Goal: Task Accomplishment & Management: Manage account settings

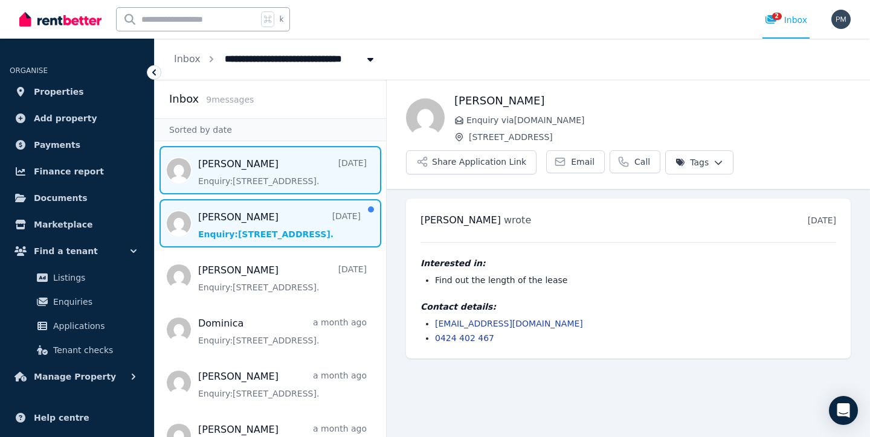
click at [230, 234] on span "Message list" at bounding box center [270, 223] width 231 height 48
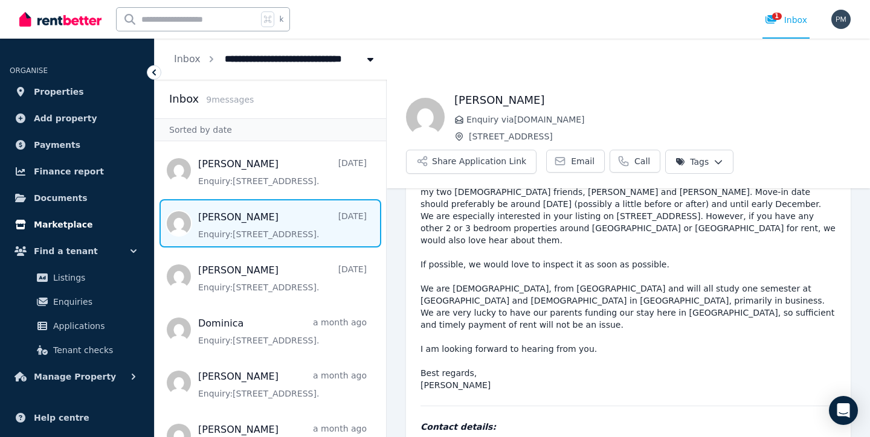
click at [67, 227] on span "Marketplace" at bounding box center [63, 225] width 59 height 15
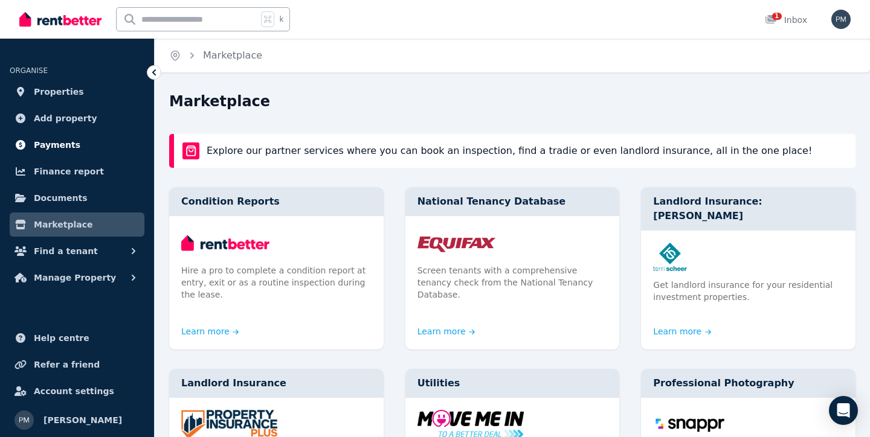
click at [65, 141] on span "Payments" at bounding box center [57, 145] width 47 height 15
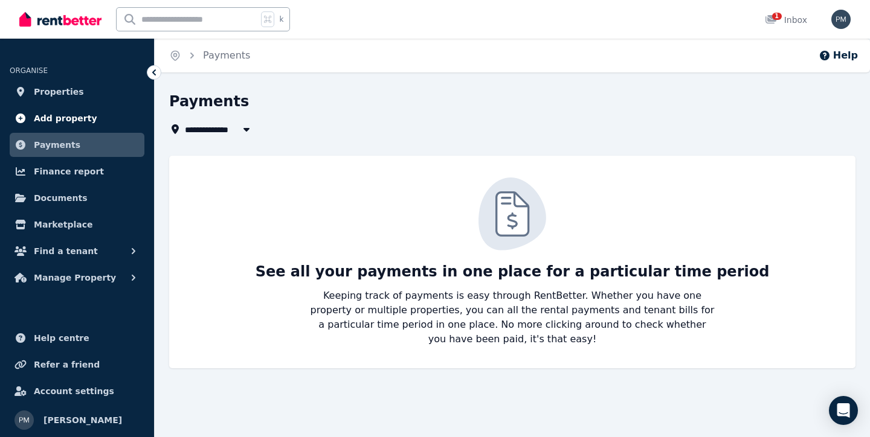
click at [77, 118] on span "Add property" at bounding box center [65, 118] width 63 height 15
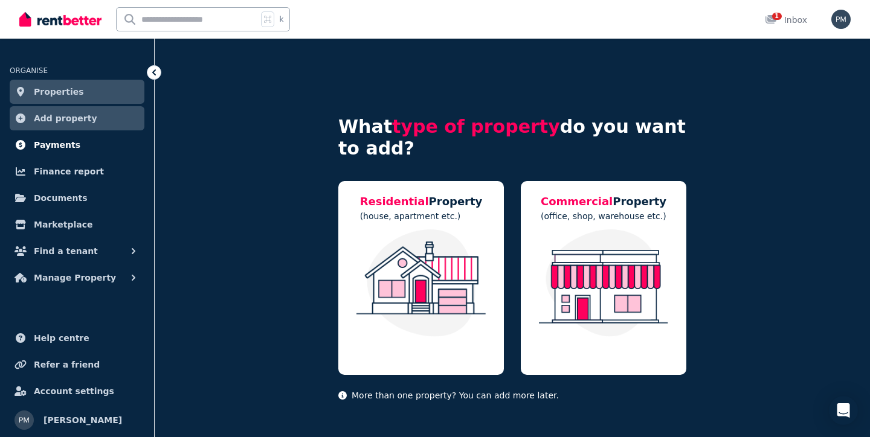
click at [74, 144] on link "Payments" at bounding box center [77, 145] width 135 height 24
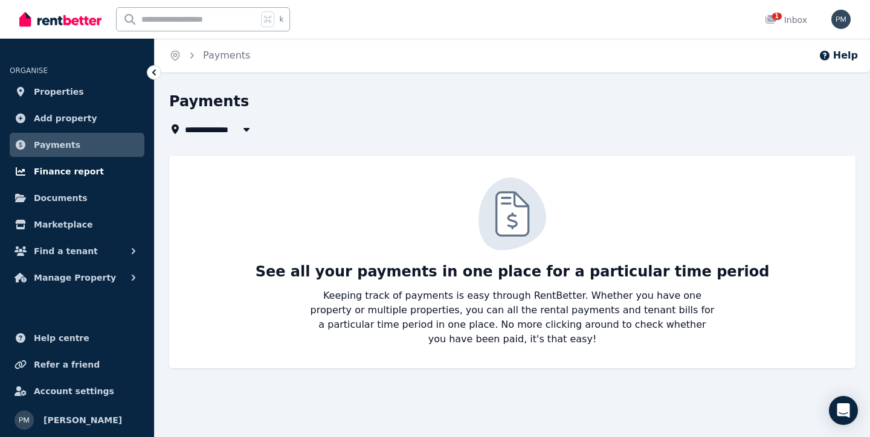
click at [68, 172] on span "Finance report" at bounding box center [69, 171] width 70 height 15
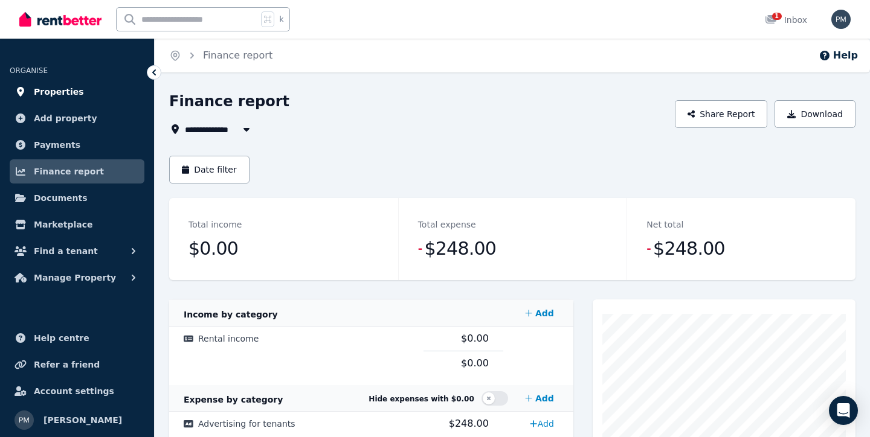
click at [69, 95] on span "Properties" at bounding box center [59, 92] width 50 height 15
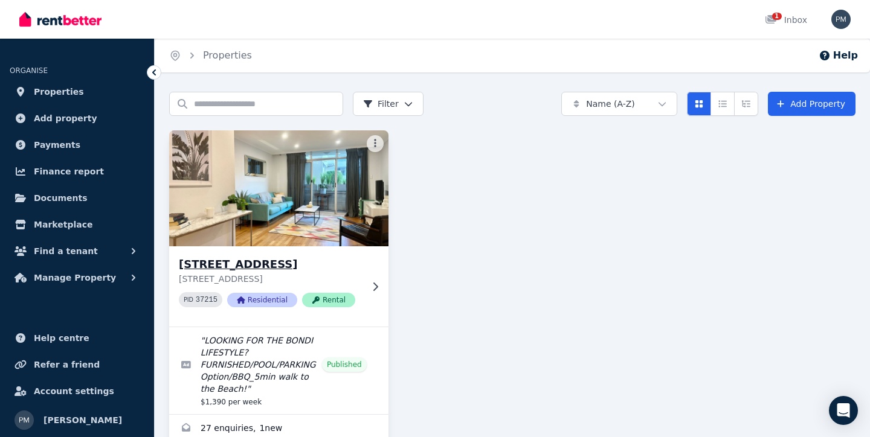
scroll to position [28, 0]
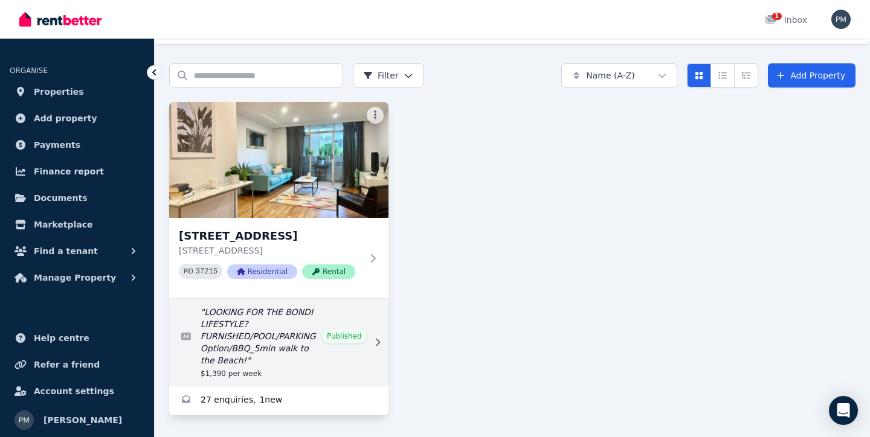
click at [239, 370] on link "Edit listing: LOOKING FOR THE BONDI LIFESTYLE? FURNISHED/POOL/PARKING Option/BB…" at bounding box center [278, 342] width 219 height 87
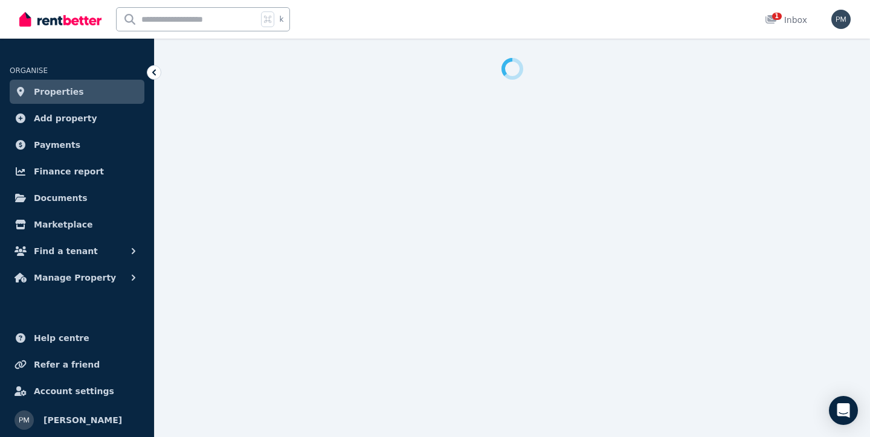
select select "**********"
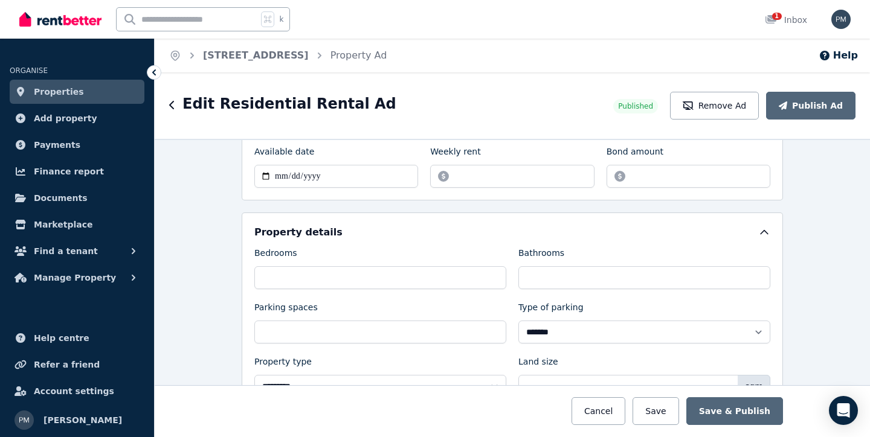
scroll to position [407, 0]
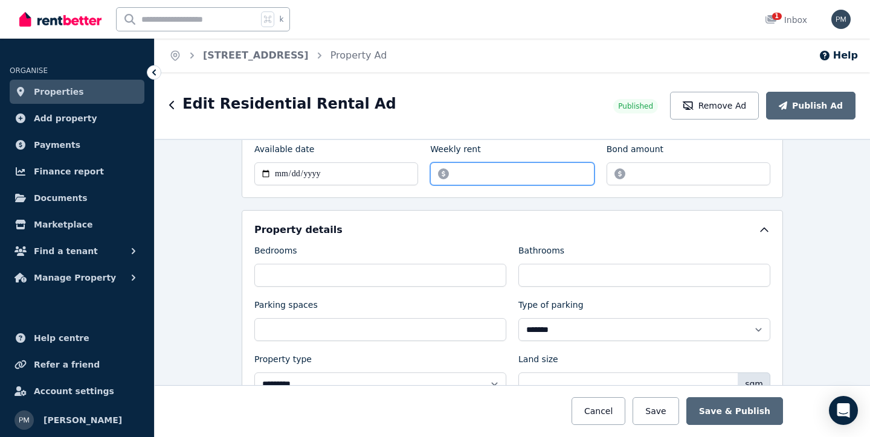
drag, startPoint x: 475, startPoint y: 175, endPoint x: 464, endPoint y: 175, distance: 10.9
click at [464, 175] on input "*******" at bounding box center [512, 174] width 164 height 23
drag, startPoint x: 473, startPoint y: 173, endPoint x: 460, endPoint y: 173, distance: 13.3
click at [460, 173] on input "*******" at bounding box center [512, 174] width 164 height 23
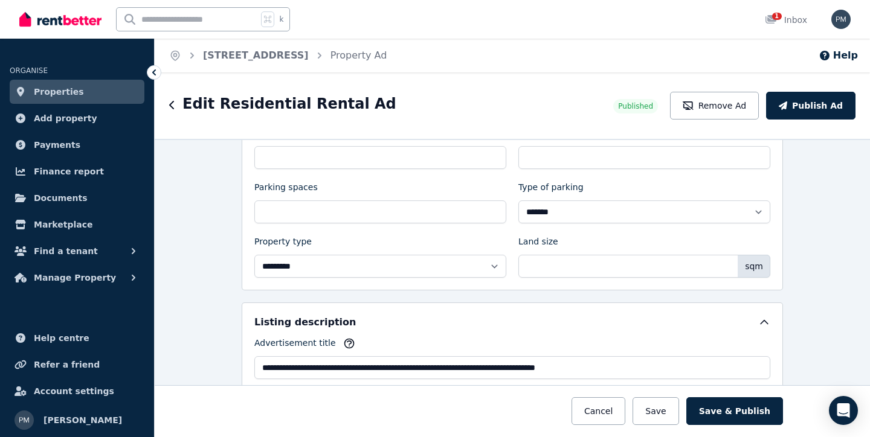
scroll to position [526, 0]
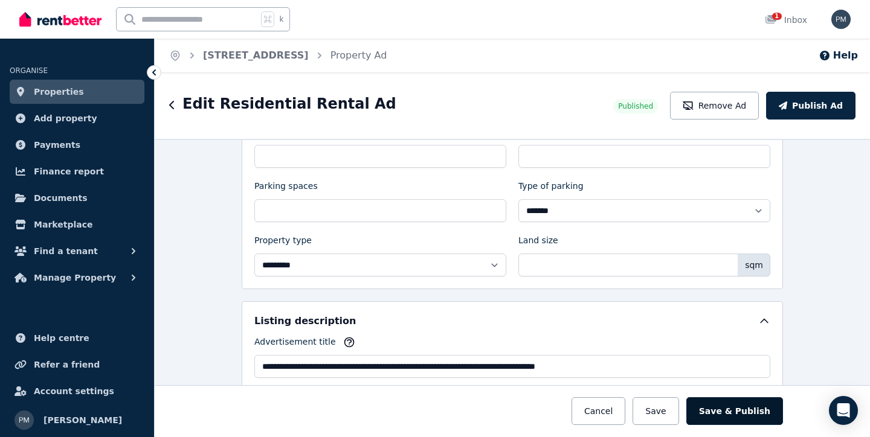
type input "*******"
click at [726, 417] on button "Save & Publish" at bounding box center [734, 412] width 97 height 28
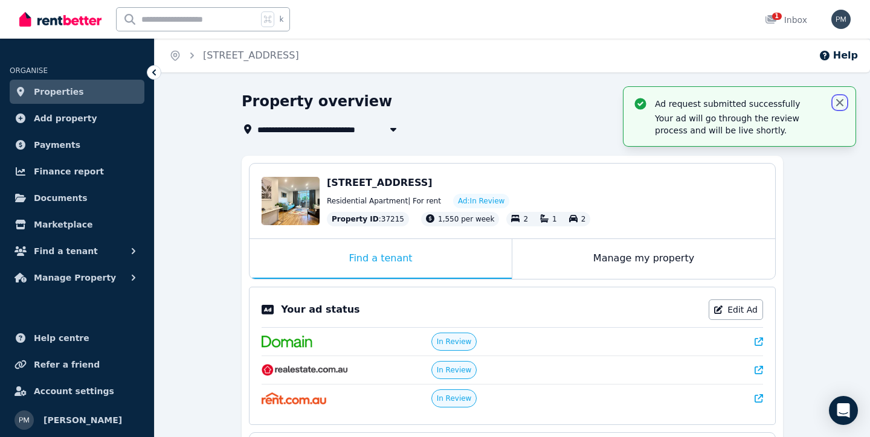
click at [839, 101] on icon "button" at bounding box center [840, 103] width 12 height 12
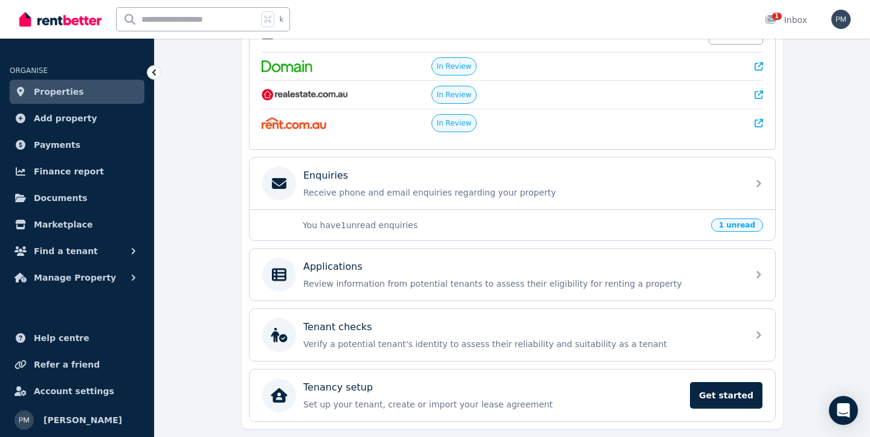
scroll to position [314, 0]
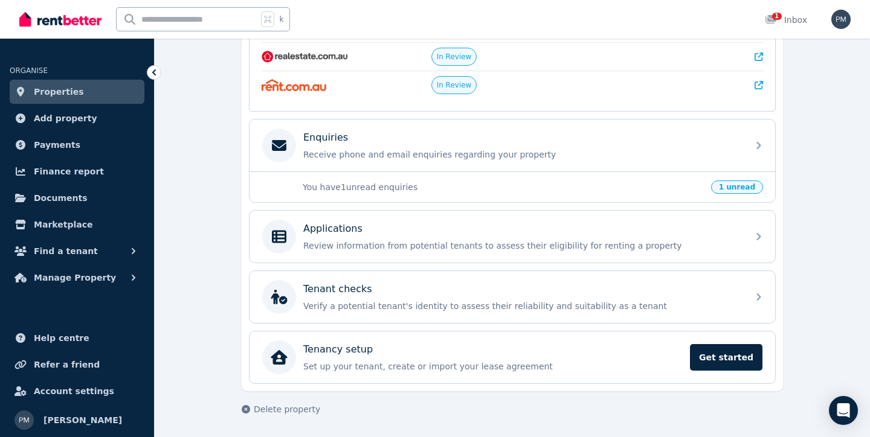
click at [738, 190] on span "1 unread" at bounding box center [737, 187] width 52 height 13
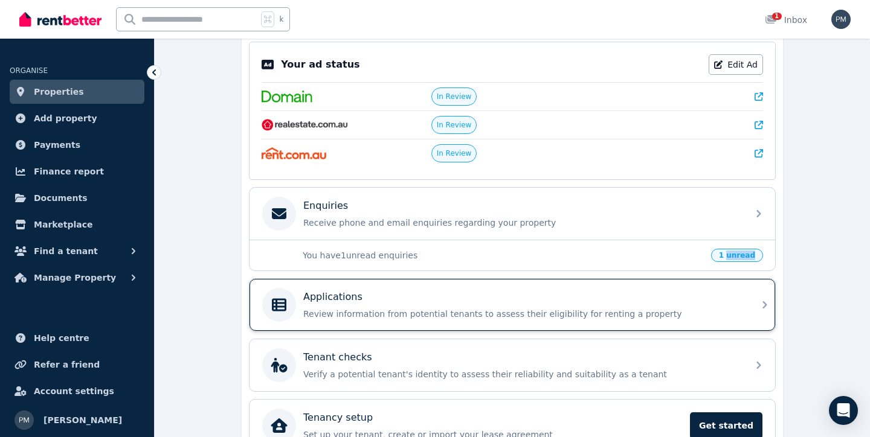
scroll to position [240, 0]
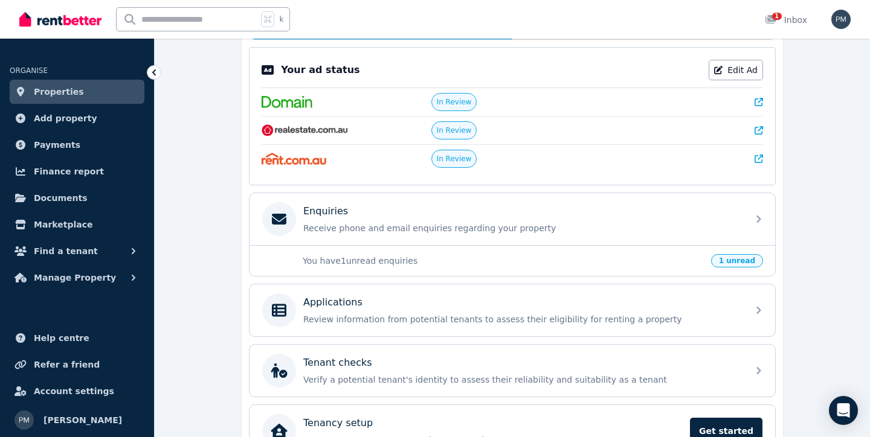
click at [818, 147] on div "**********" at bounding box center [512, 181] width 715 height 659
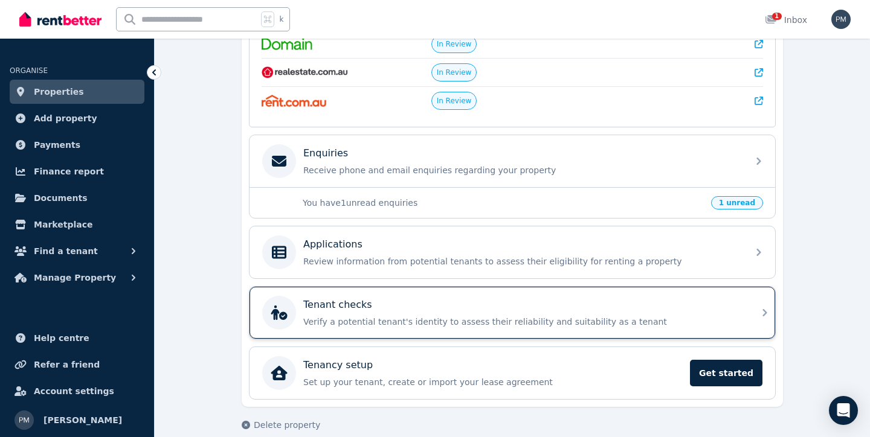
scroll to position [314, 0]
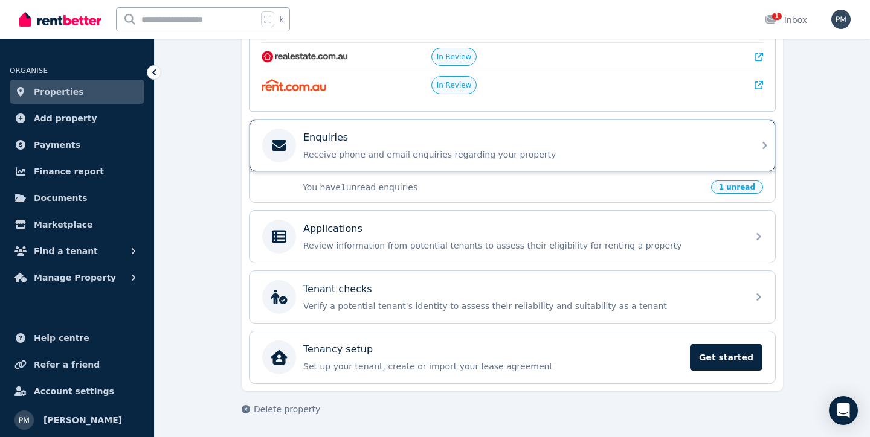
click at [321, 143] on p "Enquiries" at bounding box center [325, 138] width 45 height 15
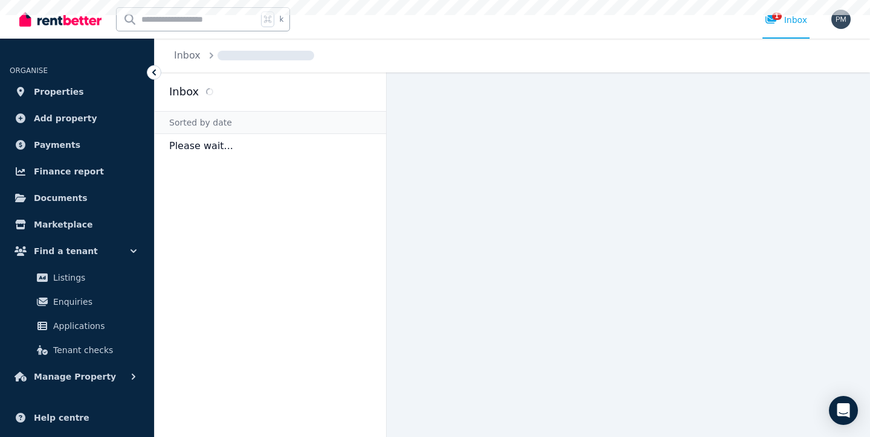
click at [321, 143] on p "Please wait..." at bounding box center [270, 146] width 231 height 24
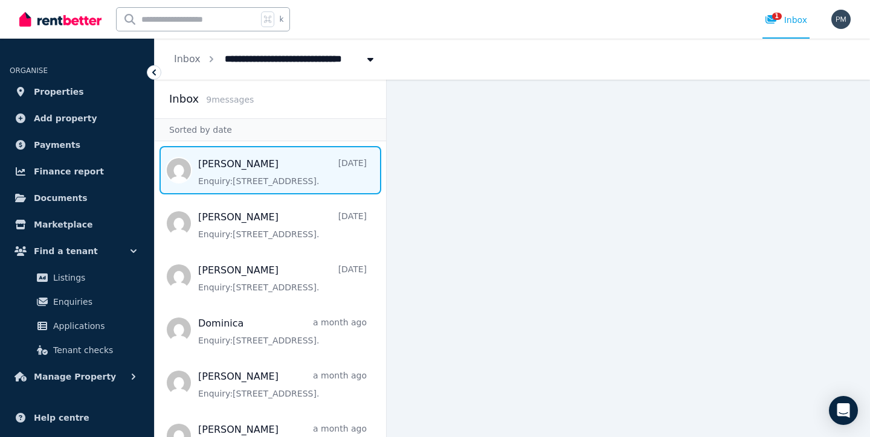
click at [343, 177] on span "Message list" at bounding box center [270, 170] width 231 height 48
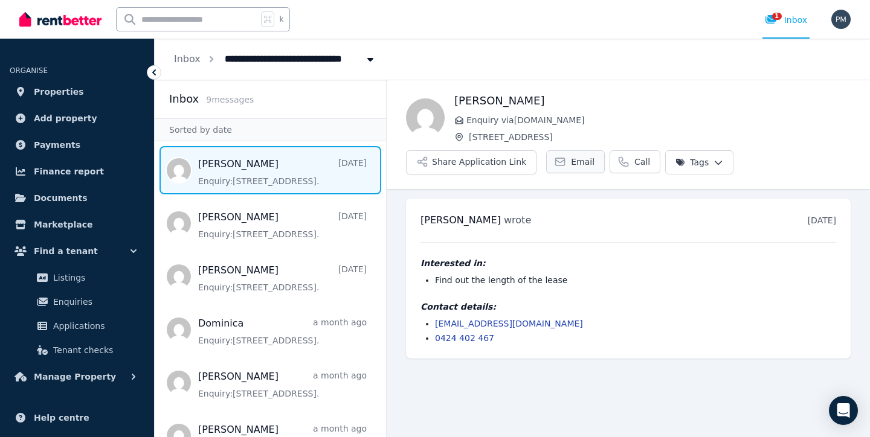
click at [561, 161] on link "Email" at bounding box center [575, 161] width 59 height 23
drag, startPoint x: 526, startPoint y: 326, endPoint x: 427, endPoint y: 324, distance: 99.1
click at [435, 324] on li "[EMAIL_ADDRESS][DOMAIN_NAME]" at bounding box center [635, 324] width 401 height 12
copy link "[EMAIL_ADDRESS][DOMAIN_NAME]"
click at [578, 166] on span "Email" at bounding box center [583, 162] width 24 height 12
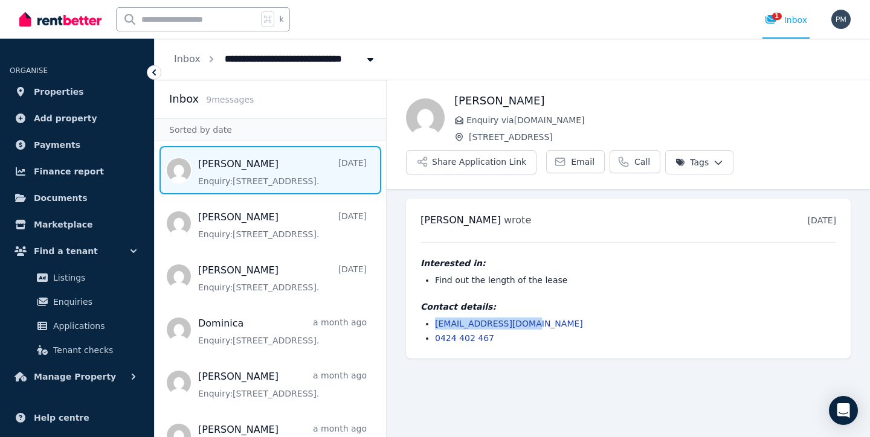
drag, startPoint x: 531, startPoint y: 324, endPoint x: 433, endPoint y: 325, distance: 97.9
click at [433, 325] on ul "[EMAIL_ADDRESS][DOMAIN_NAME] 0424 402 467" at bounding box center [629, 331] width 416 height 27
